Goal: Information Seeking & Learning: Learn about a topic

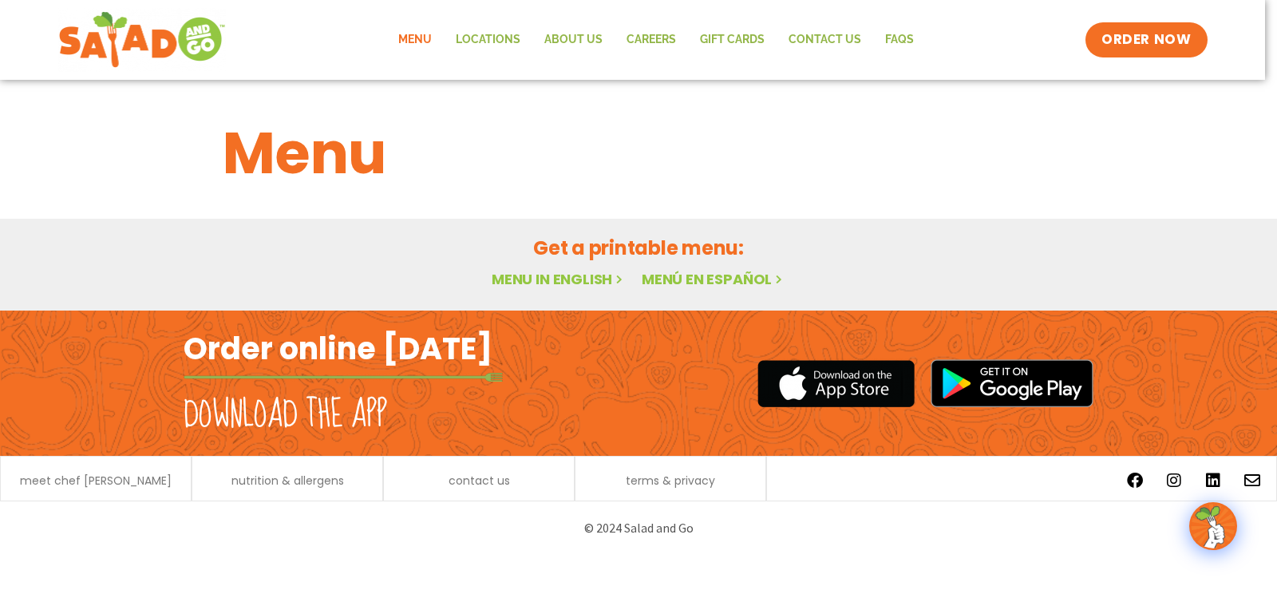
click at [550, 275] on link "Menu in English" at bounding box center [559, 279] width 134 height 20
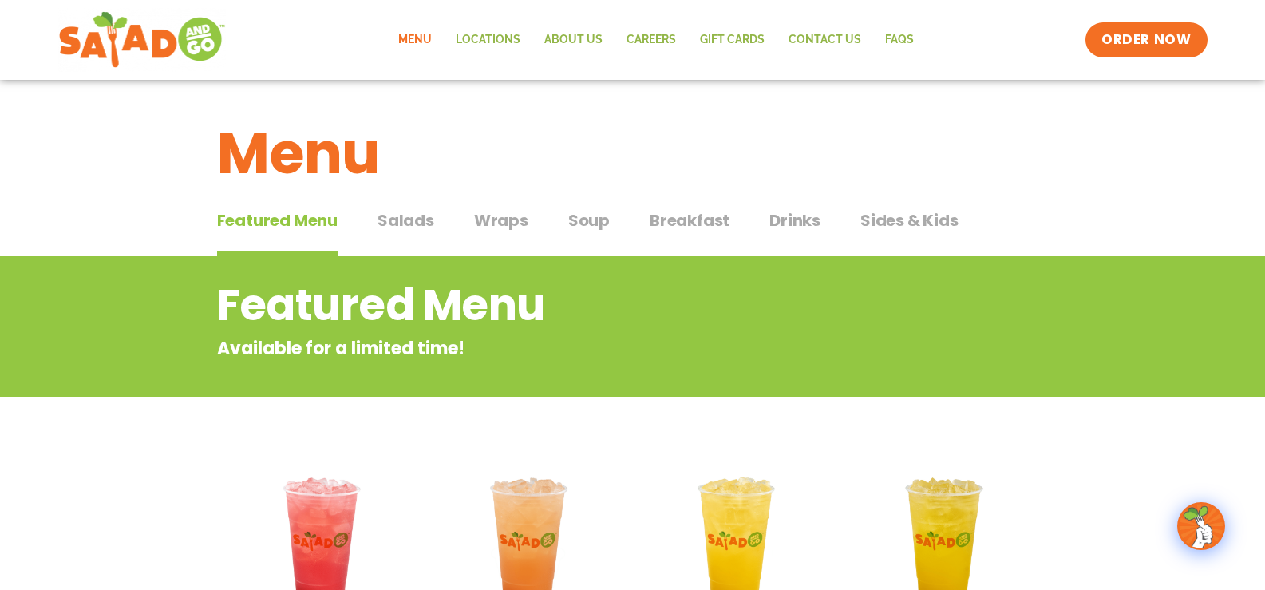
click at [409, 218] on span "Salads" at bounding box center [405, 220] width 57 height 24
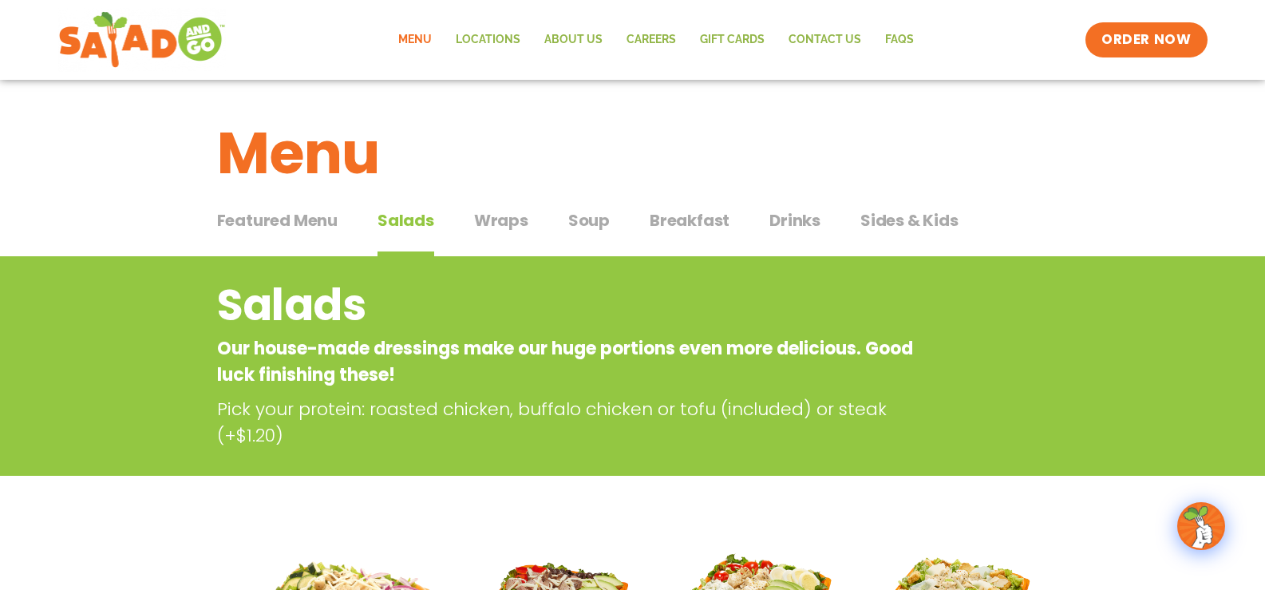
click at [317, 217] on span "Featured Menu" at bounding box center [277, 220] width 120 height 24
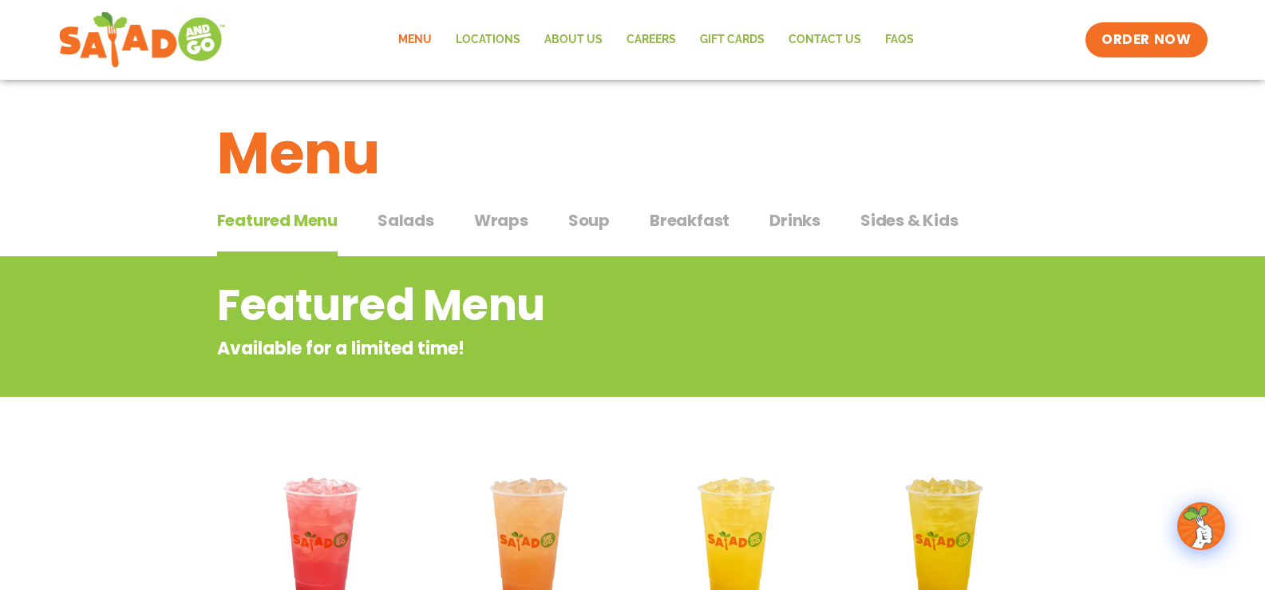
click at [386, 214] on span "Salads" at bounding box center [405, 220] width 57 height 24
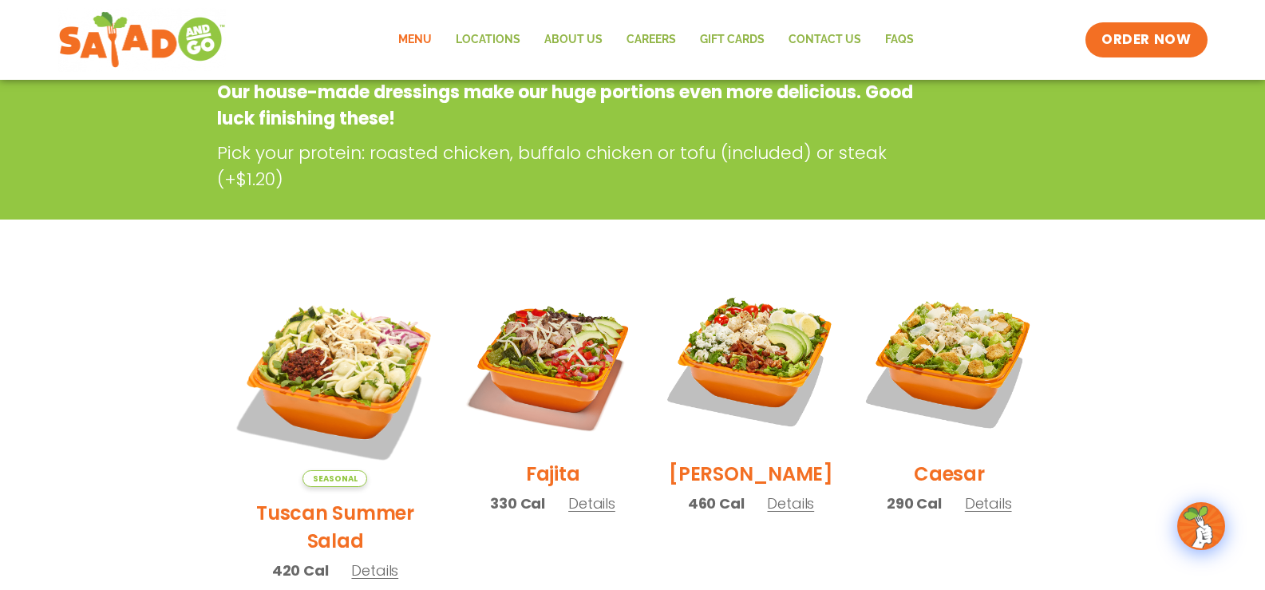
scroll to position [319, 0]
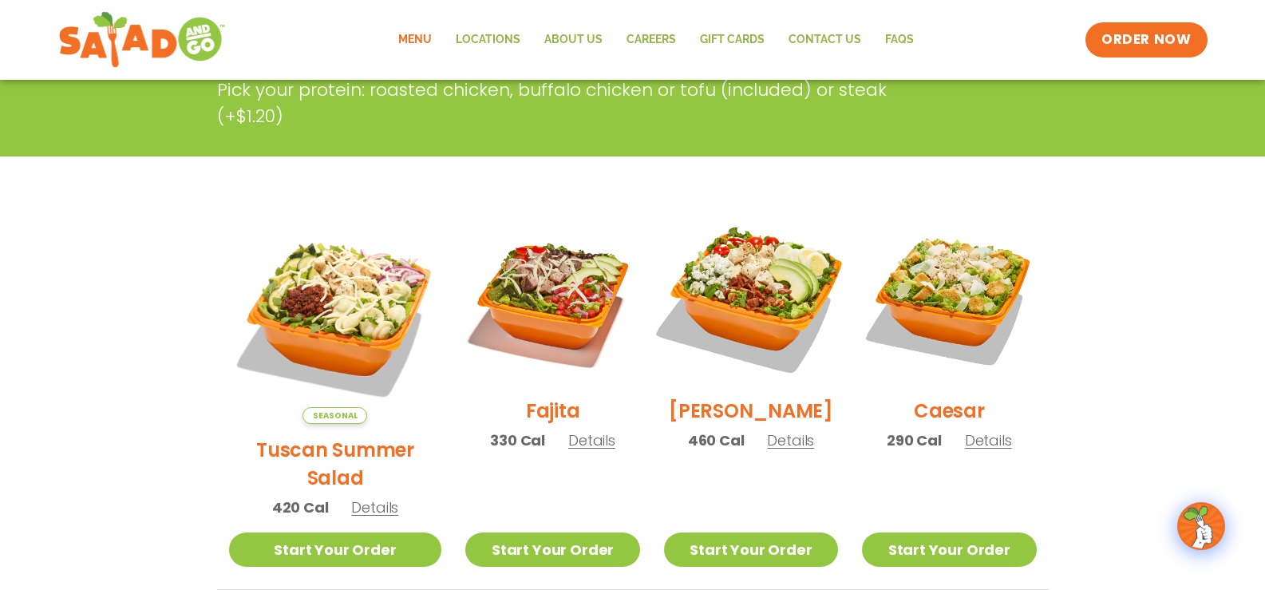
click at [770, 306] on img at bounding box center [751, 298] width 204 height 204
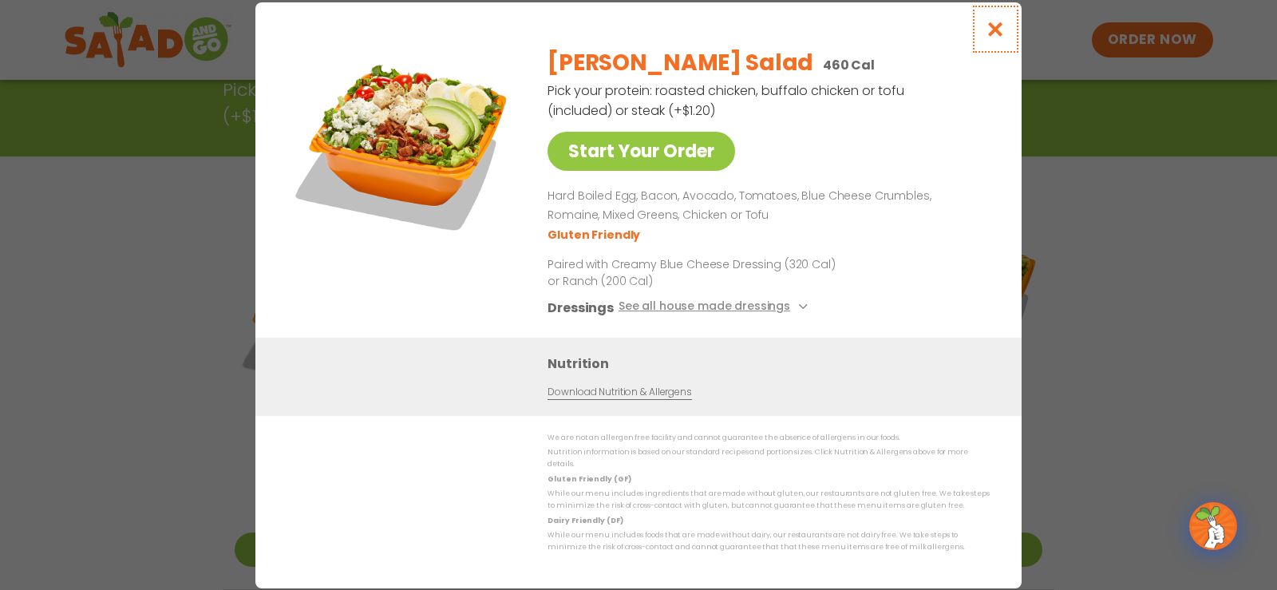
click at [994, 35] on icon "Close modal" at bounding box center [996, 29] width 20 height 17
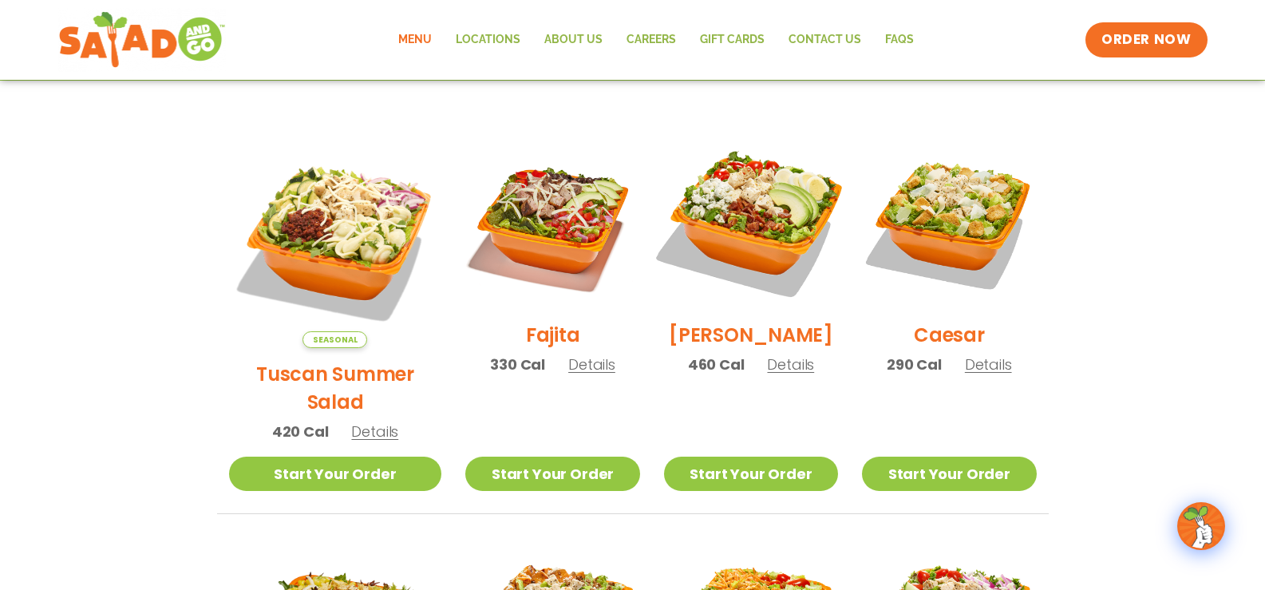
scroll to position [638, 0]
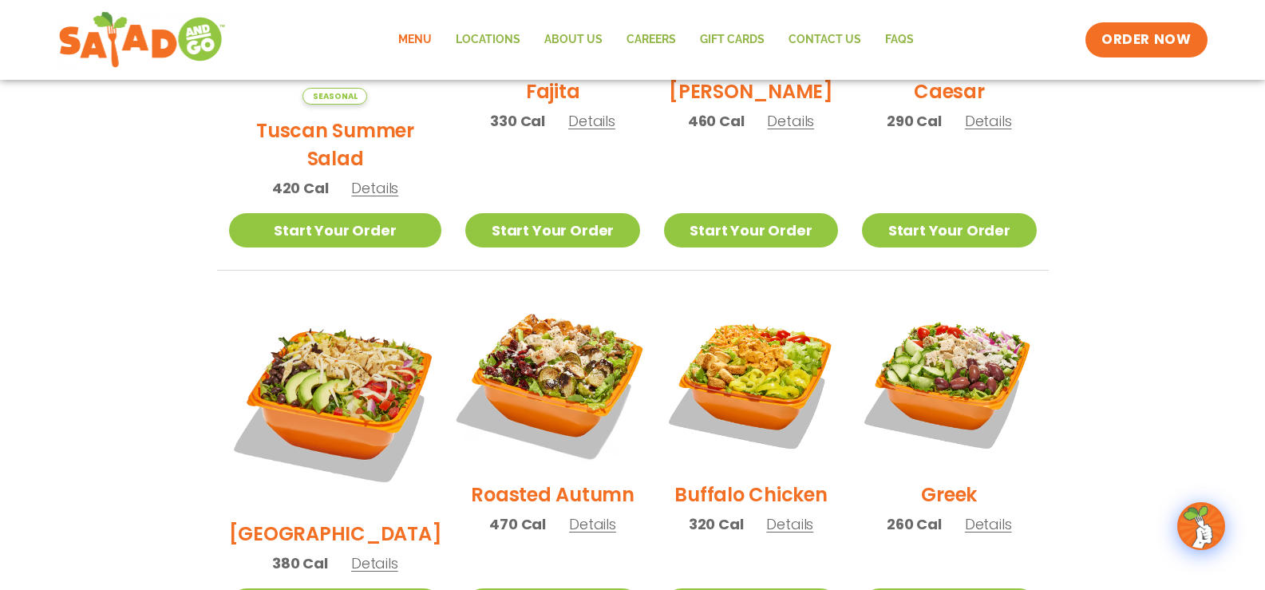
click at [533, 379] on img at bounding box center [552, 381] width 204 height 204
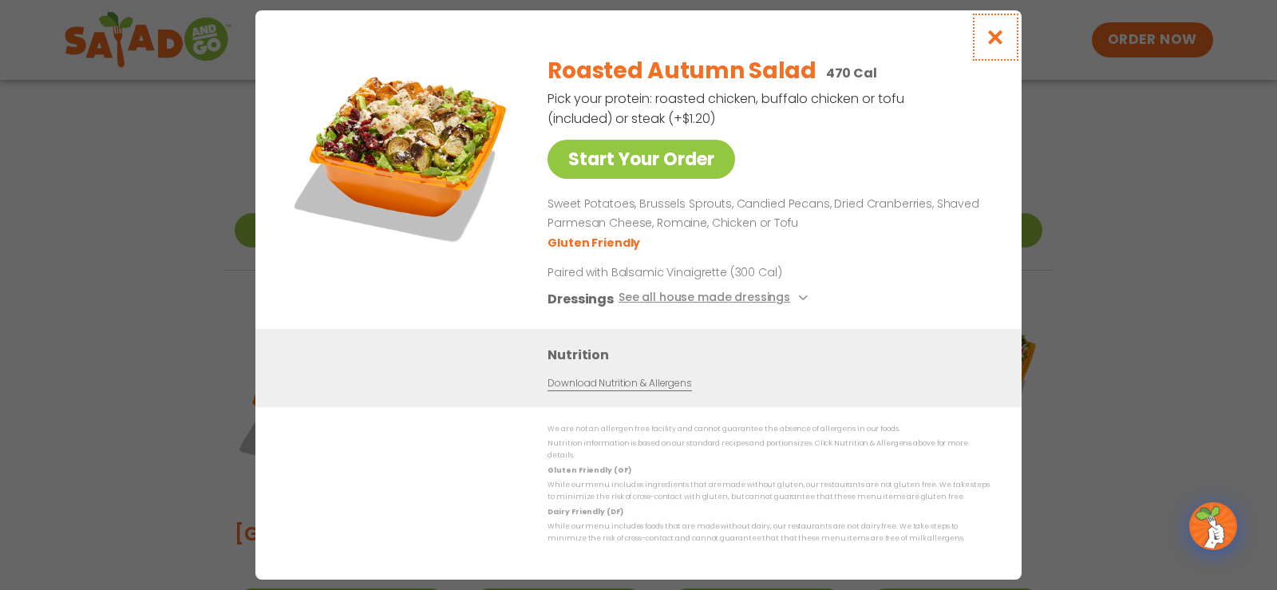
click at [998, 44] on icon "Close modal" at bounding box center [996, 37] width 20 height 17
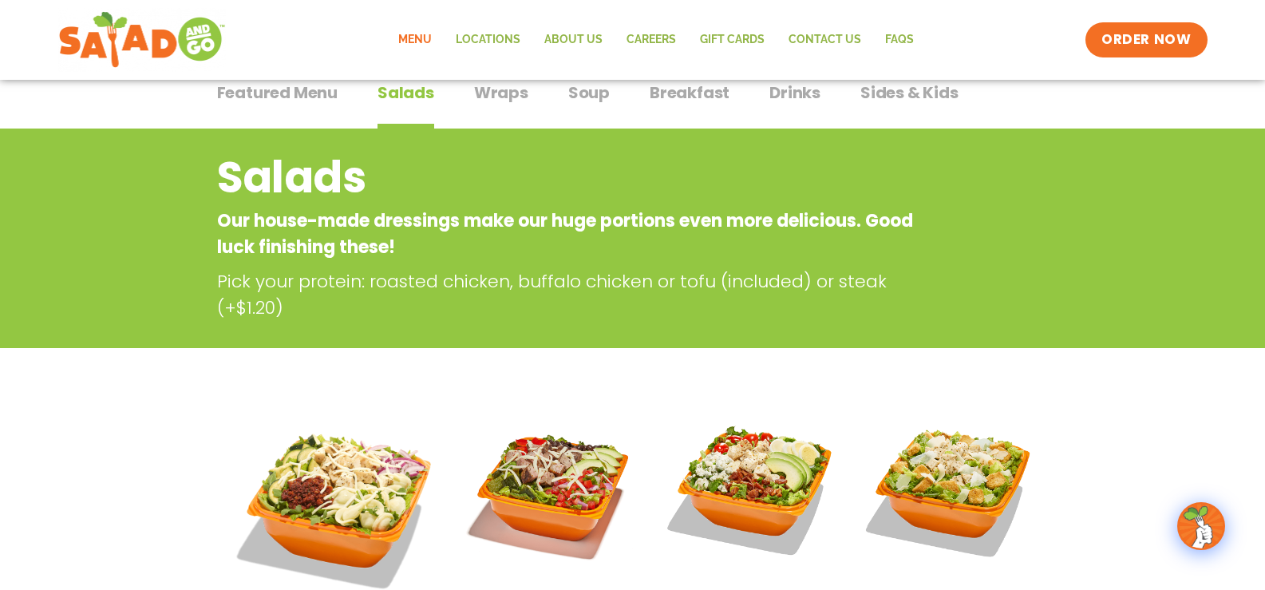
scroll to position [0, 0]
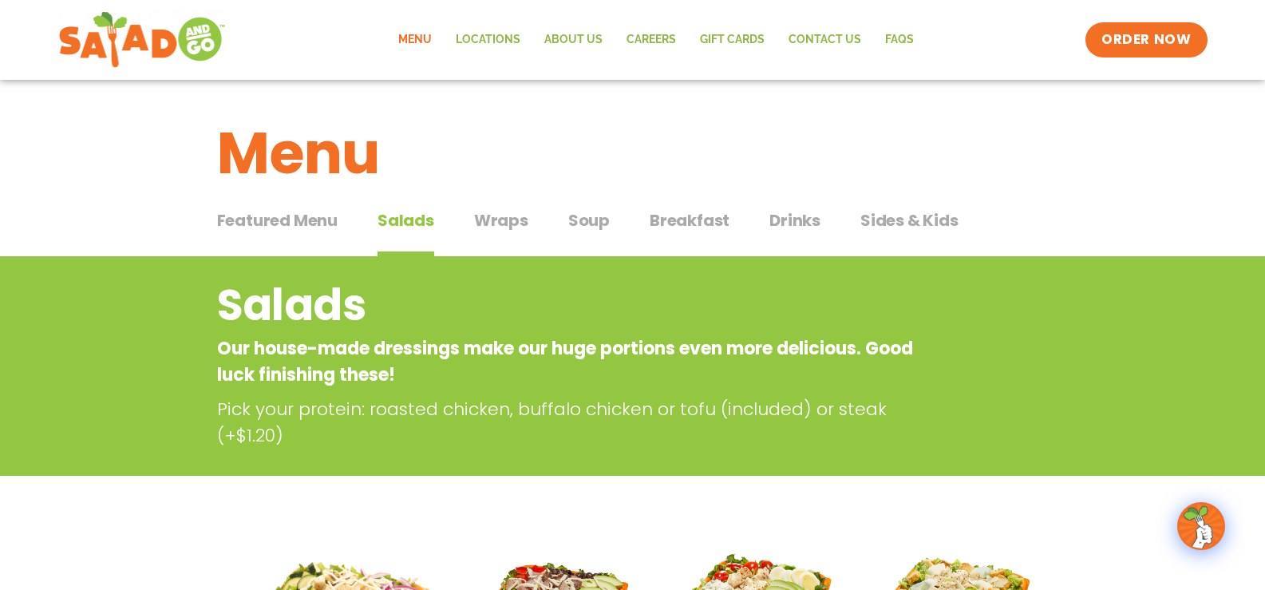
click at [712, 216] on span "Breakfast" at bounding box center [690, 220] width 80 height 24
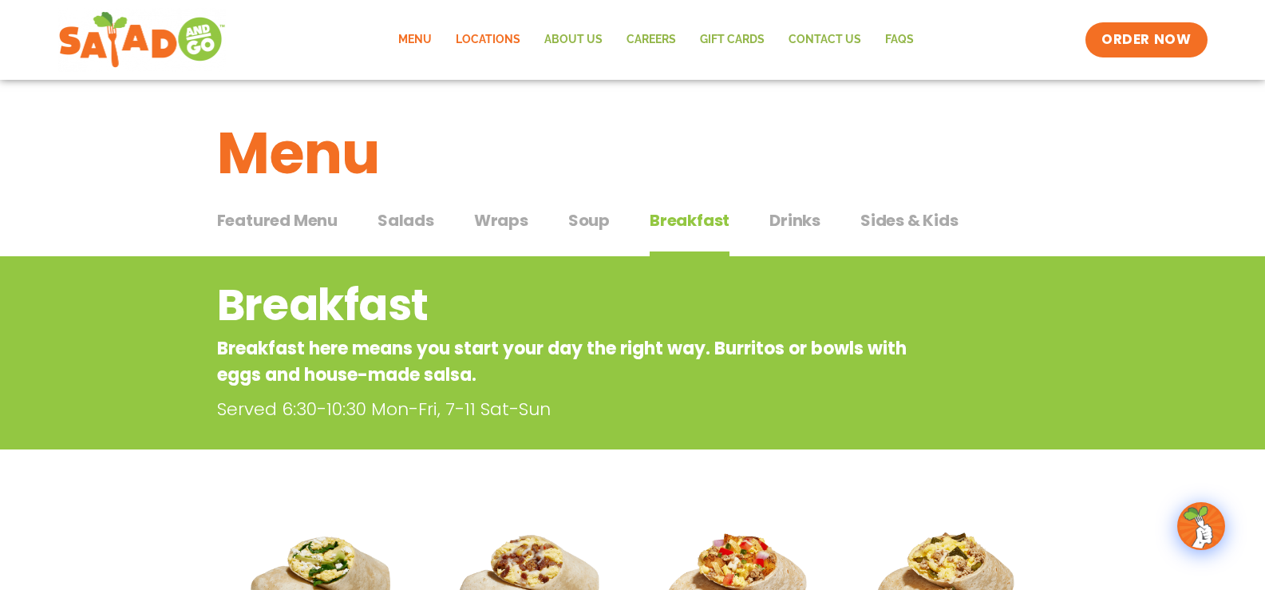
click at [475, 41] on link "Locations" at bounding box center [488, 40] width 89 height 37
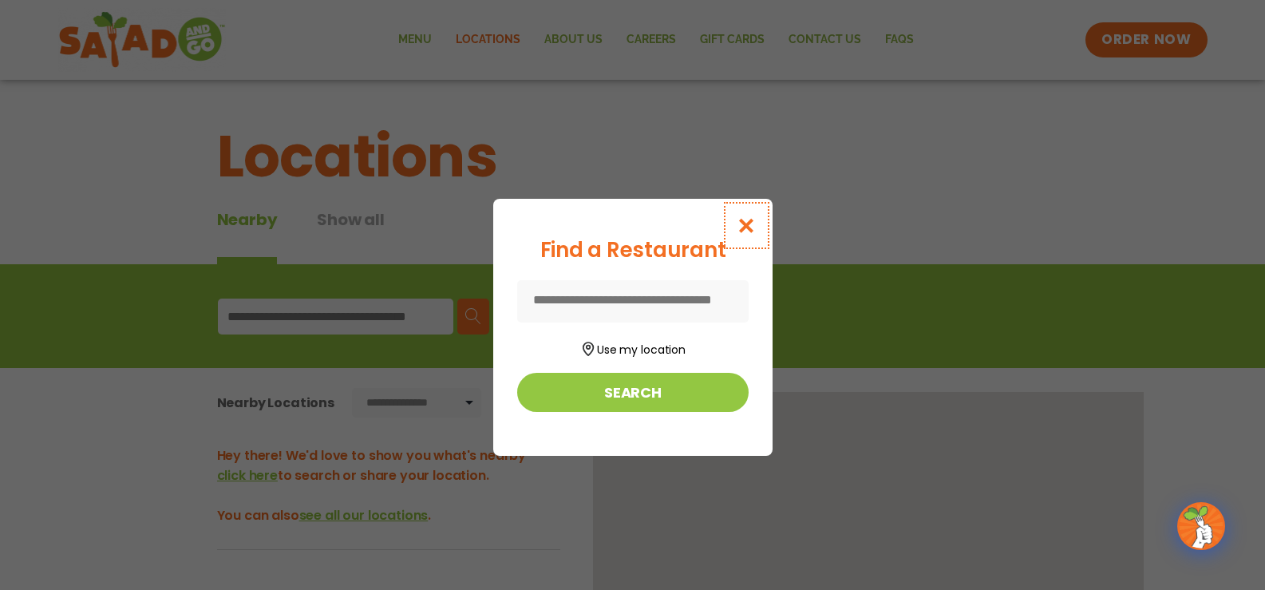
click at [753, 223] on icon "Close modal" at bounding box center [746, 225] width 20 height 17
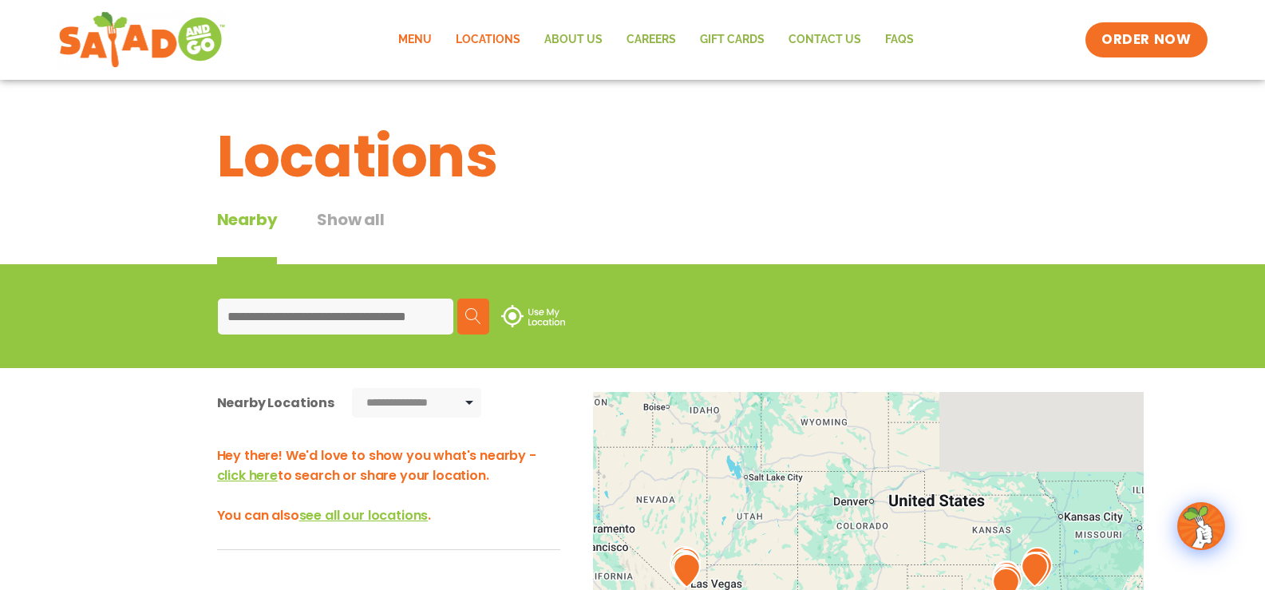
click at [418, 36] on link "Menu" at bounding box center [414, 40] width 57 height 37
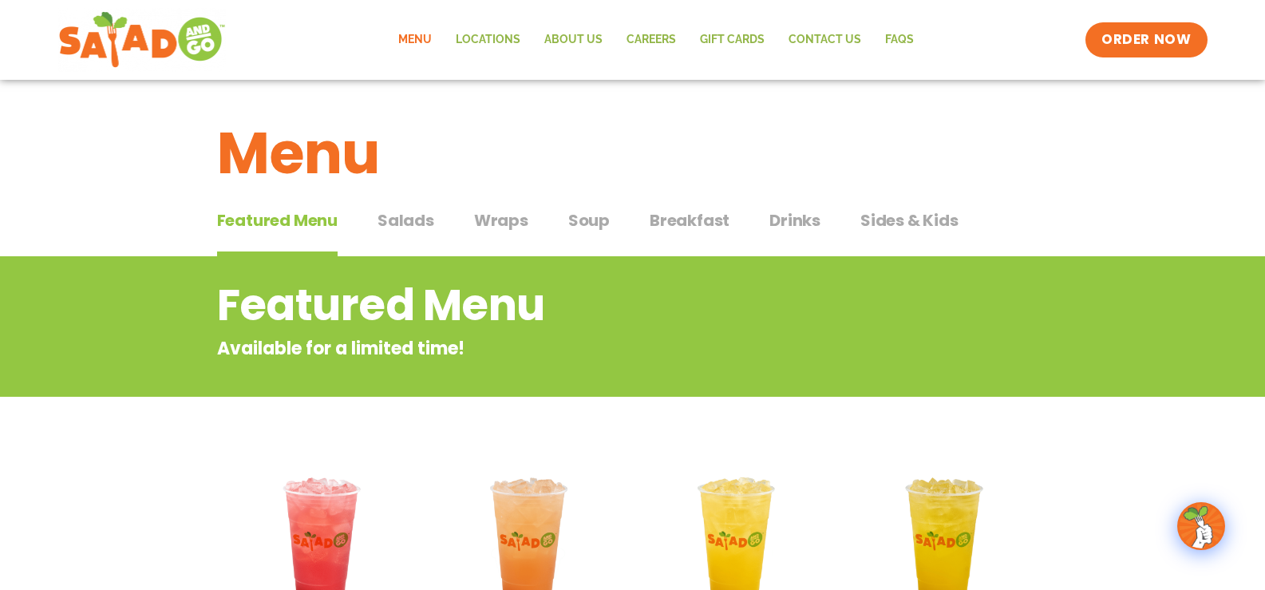
click at [487, 217] on span "Wraps" at bounding box center [501, 220] width 54 height 24
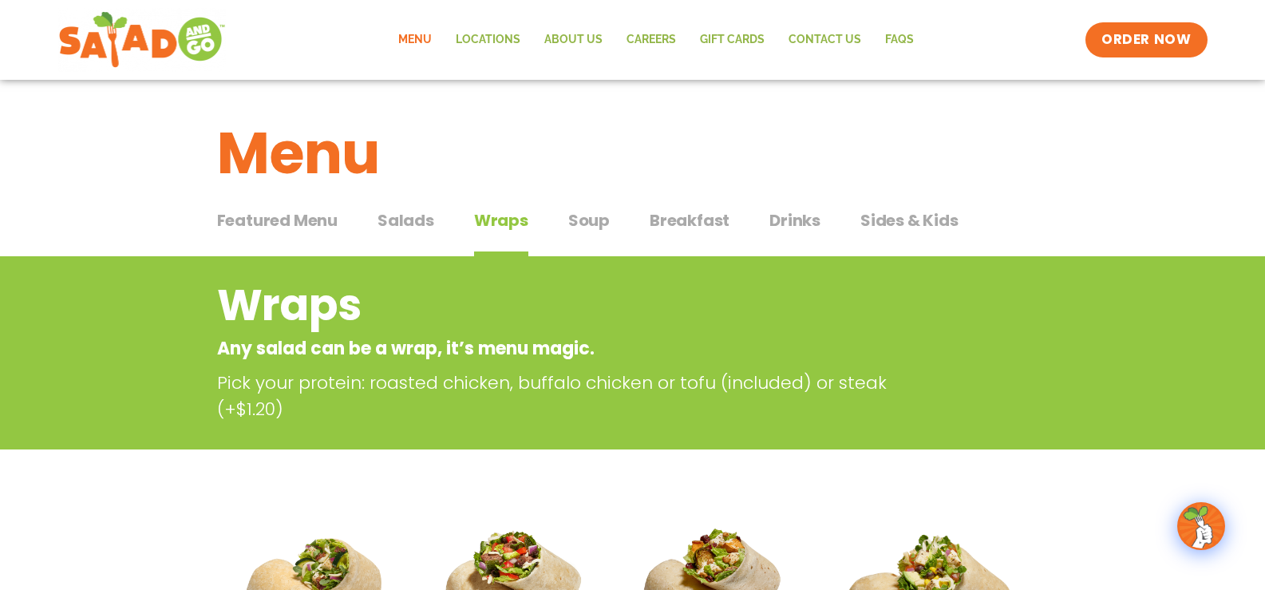
click at [429, 223] on span "Salads" at bounding box center [405, 220] width 57 height 24
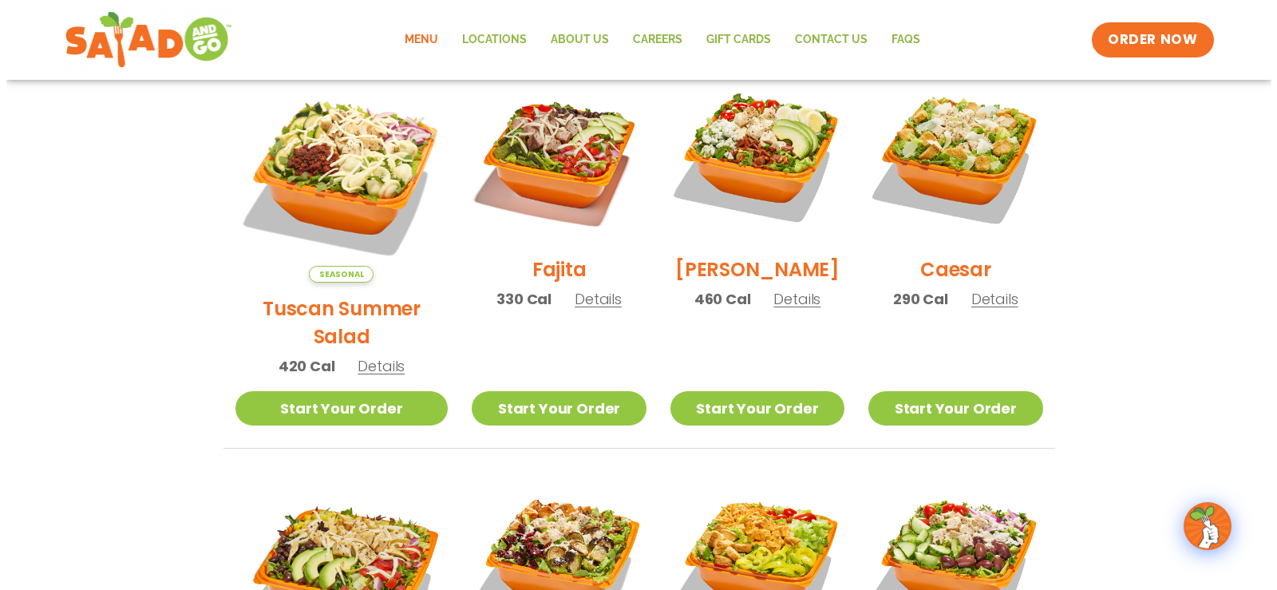
scroll to position [239, 0]
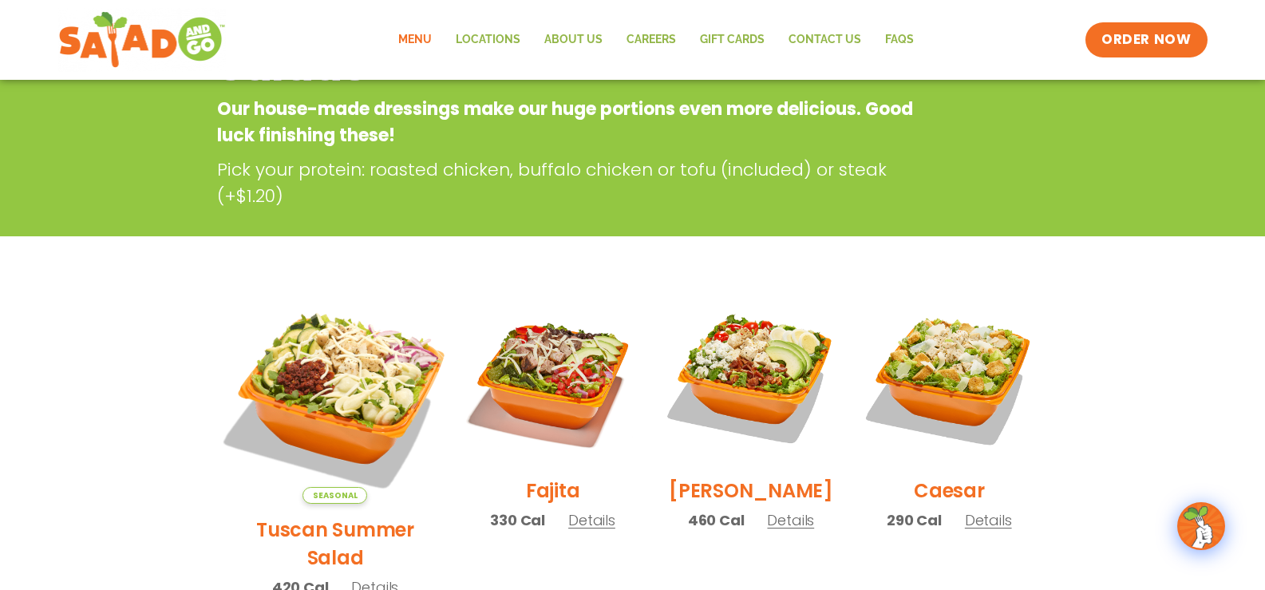
click at [358, 391] on img at bounding box center [335, 397] width 250 height 250
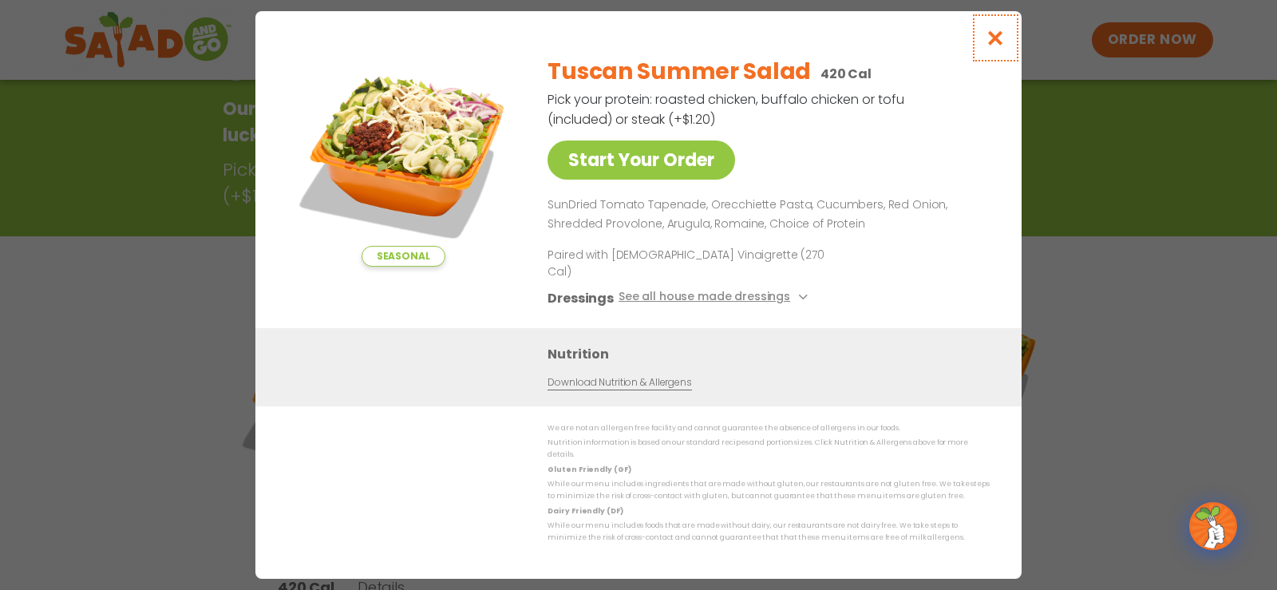
click at [994, 38] on button "Close modal" at bounding box center [996, 37] width 52 height 53
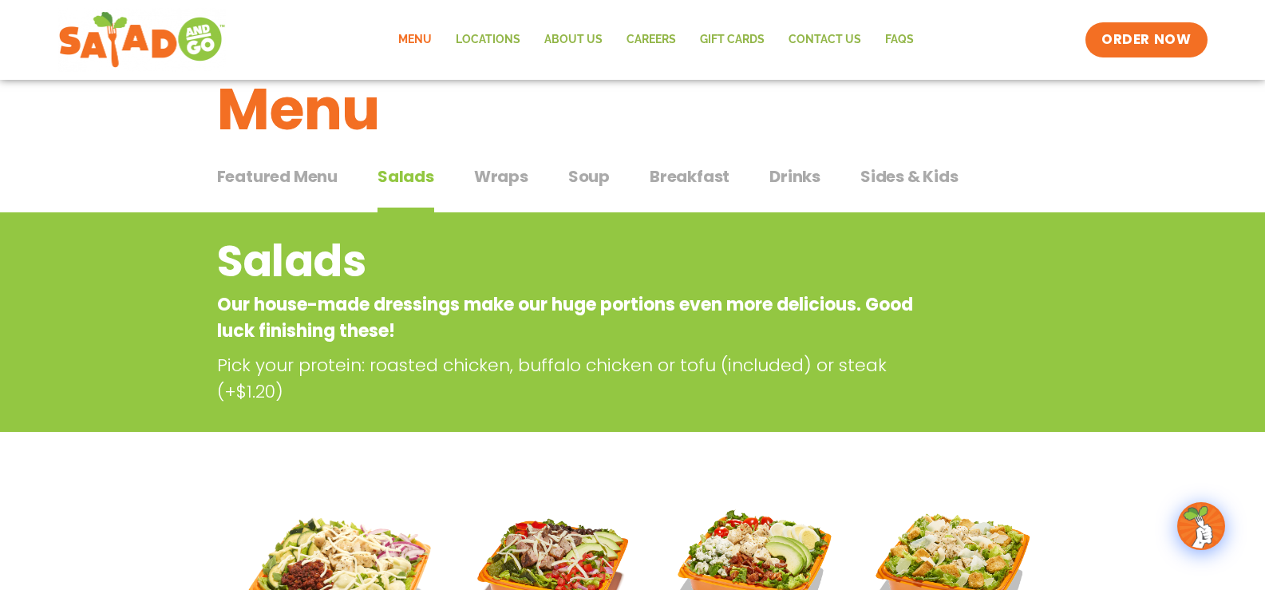
scroll to position [0, 0]
